Goal: Obtain resource: Download file/media

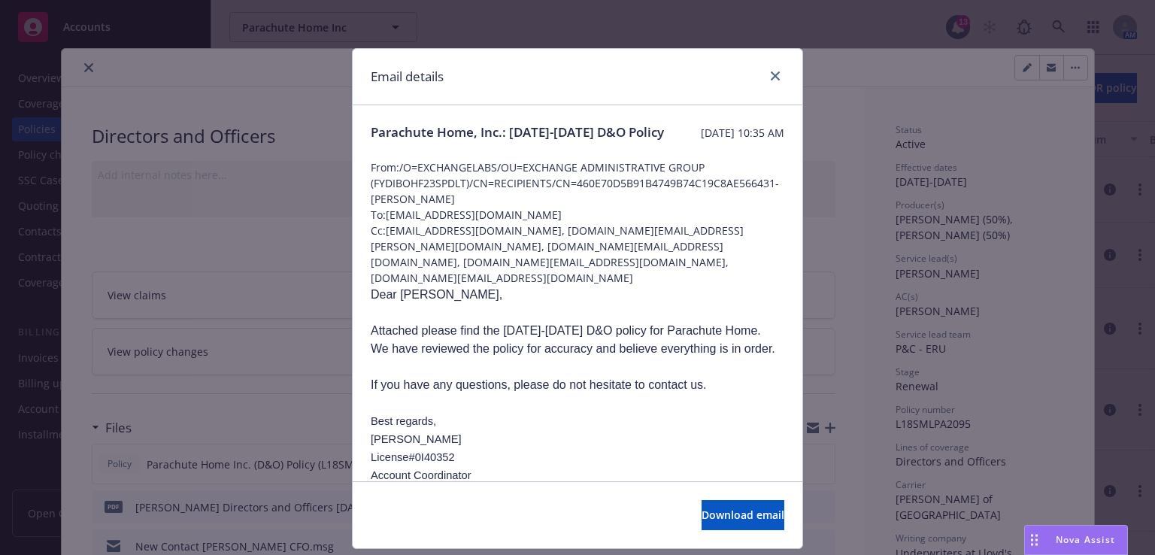
scroll to position [186, 0]
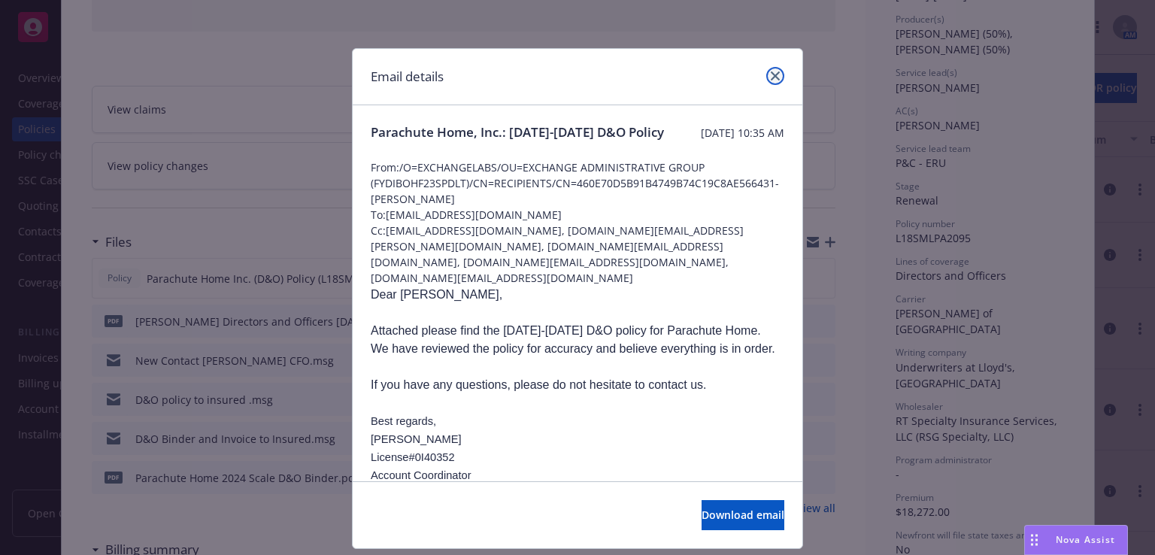
click at [771, 80] on icon "close" at bounding box center [775, 75] width 9 height 9
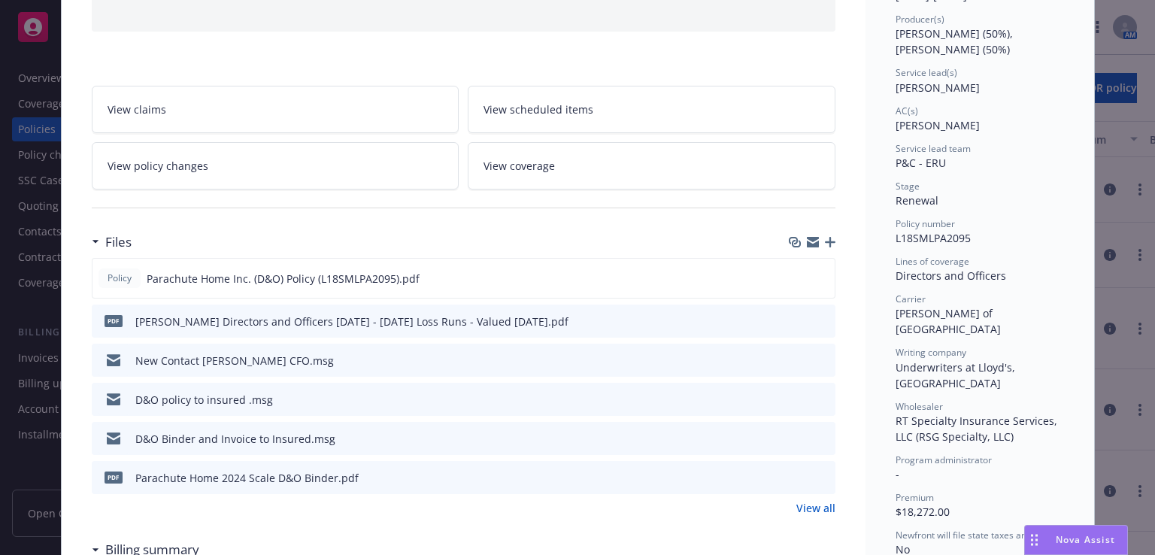
click at [818, 315] on icon "preview file" at bounding box center [821, 320] width 14 height 11
click at [814, 396] on icon "preview file" at bounding box center [821, 398] width 14 height 11
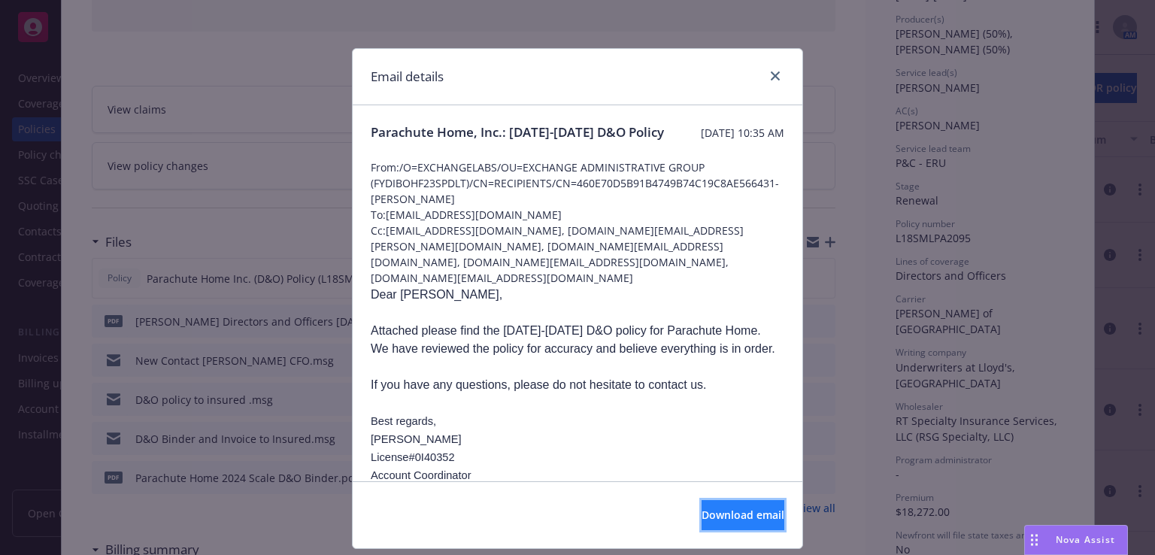
click at [712, 515] on span "Download email" at bounding box center [743, 515] width 83 height 14
click at [773, 81] on link "close" at bounding box center [775, 76] width 18 height 18
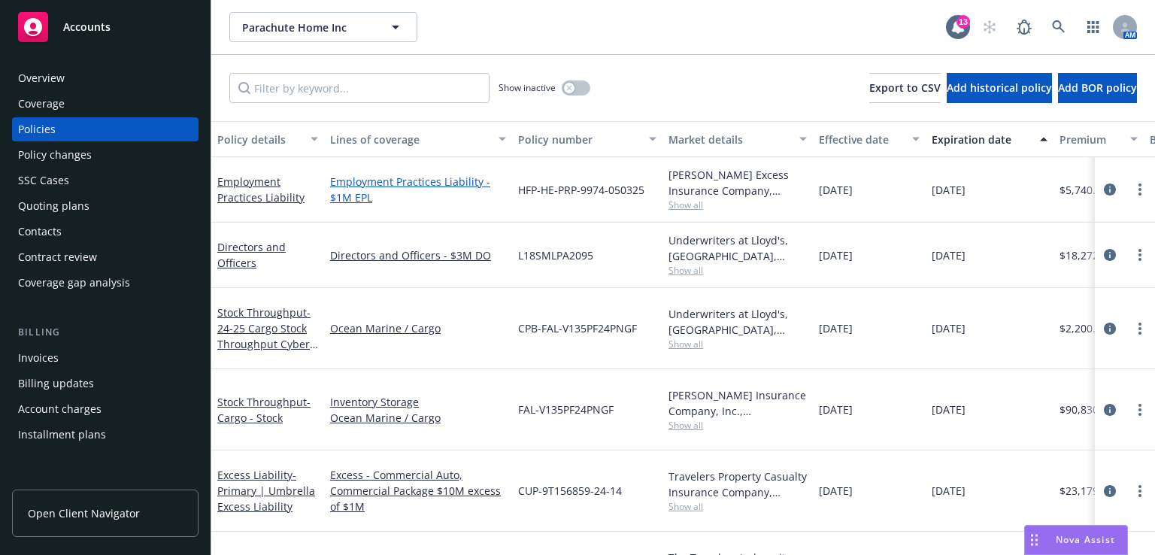
click at [402, 180] on link "Employment Practices Liability - $1M EPL" at bounding box center [418, 190] width 176 height 32
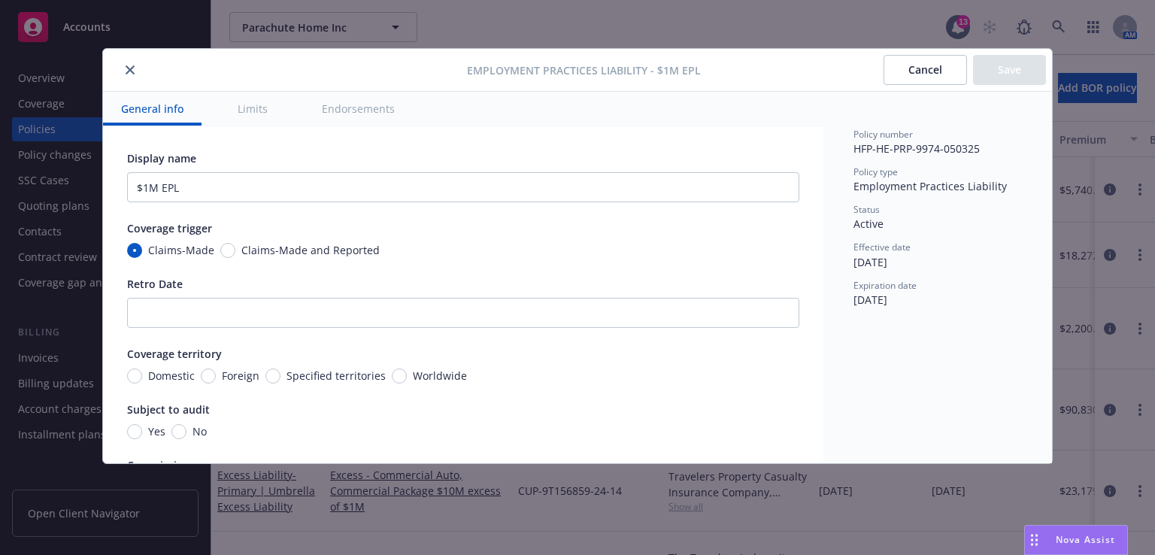
click at [950, 76] on button "Cancel" at bounding box center [925, 70] width 83 height 30
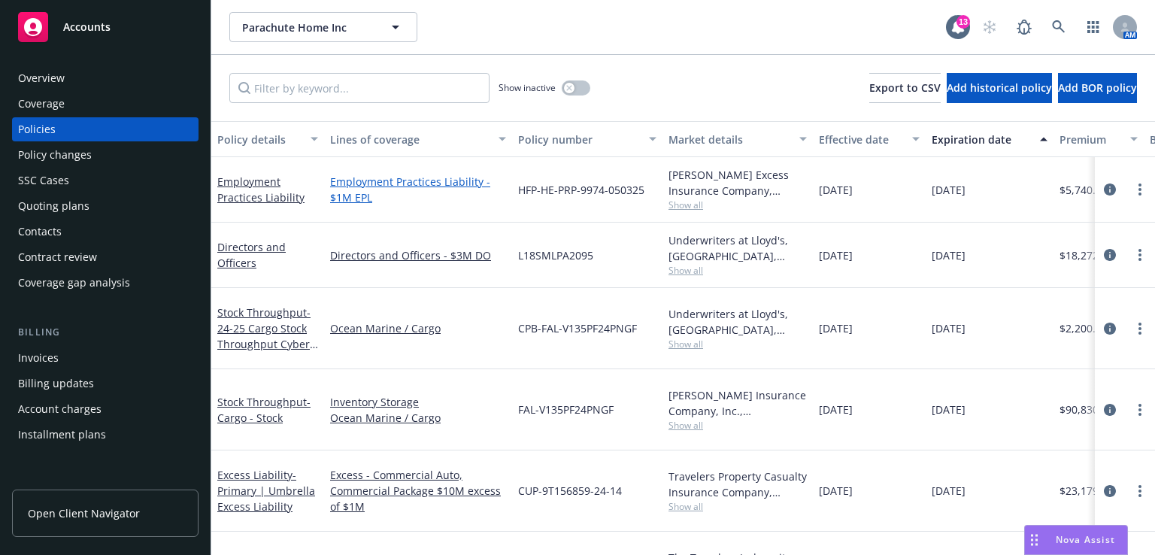
click at [416, 187] on link "Employment Practices Liability - $1M EPL" at bounding box center [418, 190] width 176 height 32
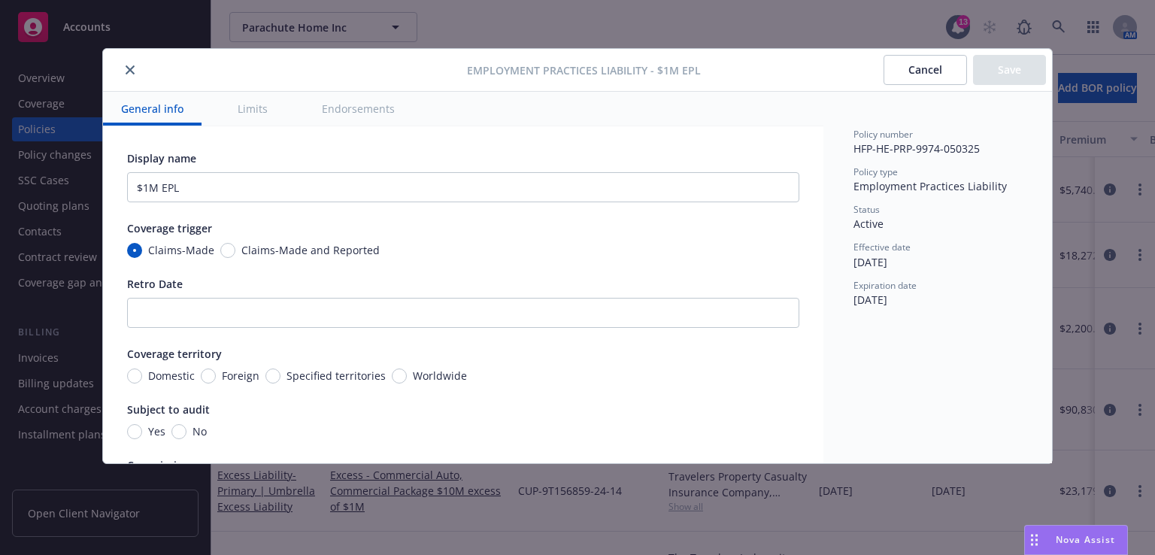
click at [1005, 66] on div "Cancel Save" at bounding box center [965, 70] width 162 height 30
click at [930, 76] on button "Cancel" at bounding box center [925, 70] width 83 height 30
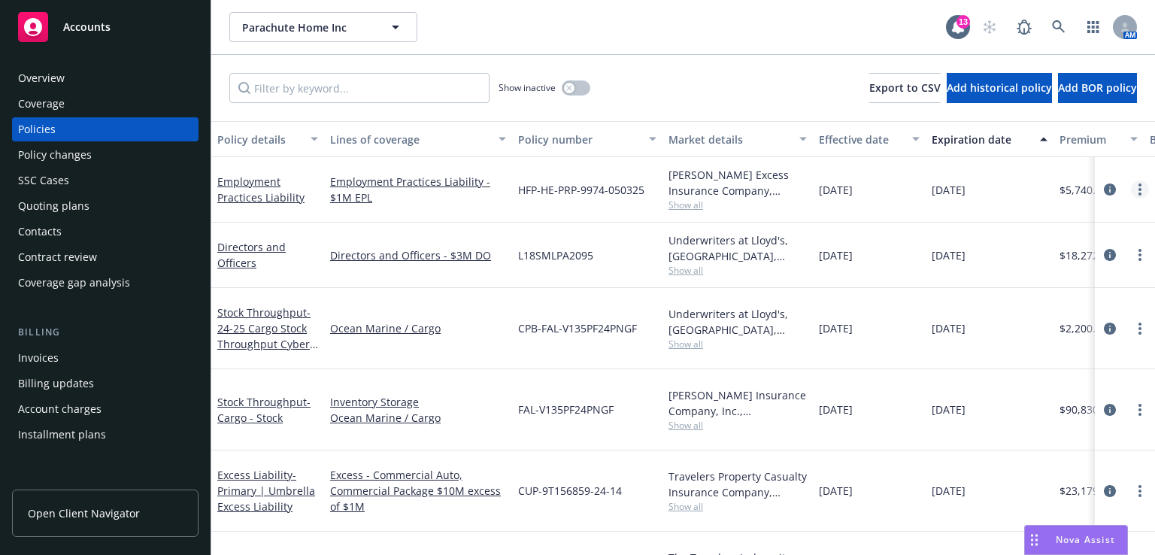
click at [1131, 193] on link "more" at bounding box center [1140, 189] width 18 height 18
click at [272, 193] on link "Employment Practices Liability" at bounding box center [260, 189] width 87 height 30
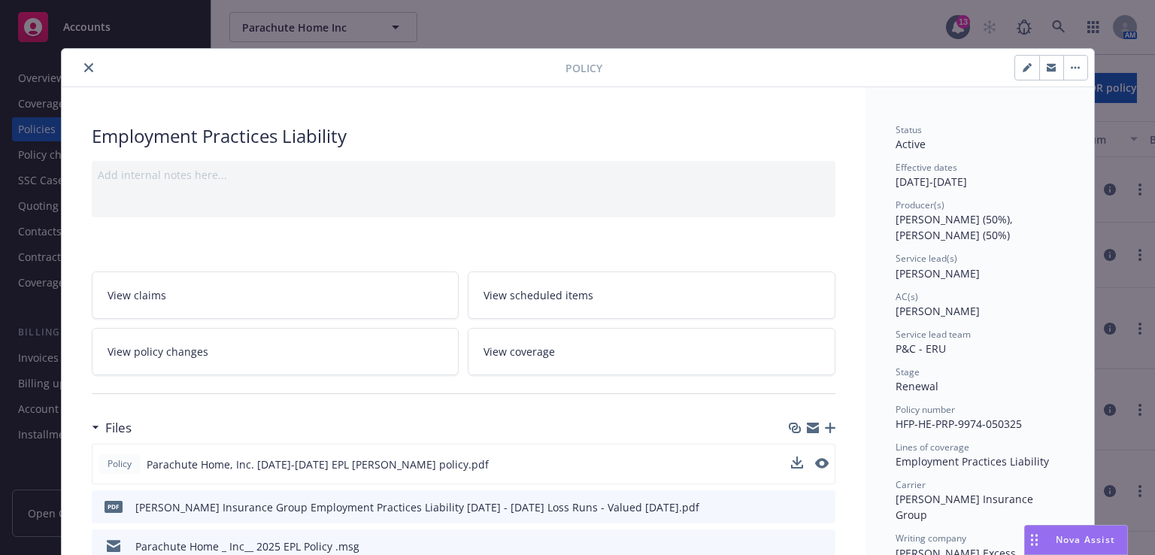
click at [359, 459] on span "Parachute Home, Inc. [DATE]-[DATE] EPL [PERSON_NAME] policy.pdf" at bounding box center [318, 464] width 342 height 16
click at [814, 460] on icon "preview file" at bounding box center [821, 463] width 14 height 11
